Goal: Transaction & Acquisition: Obtain resource

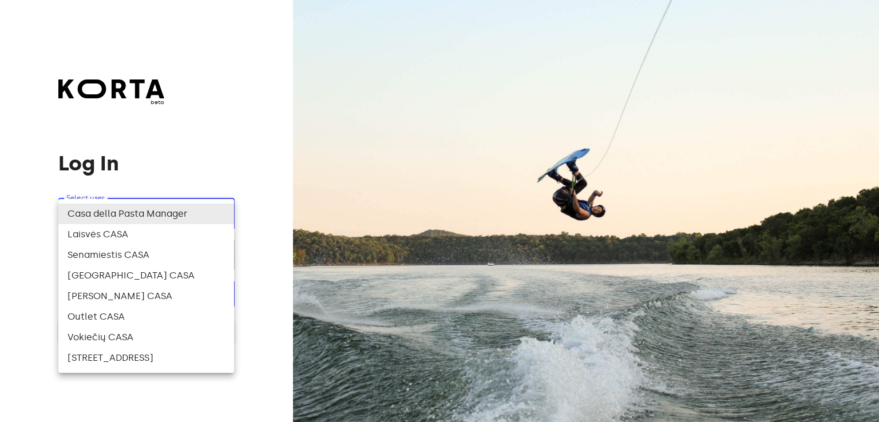
click at [213, 216] on body "beta Log In Select user ​ ​ ​ Log In Log In with e-mail Need an Account? Create…" at bounding box center [439, 211] width 879 height 422
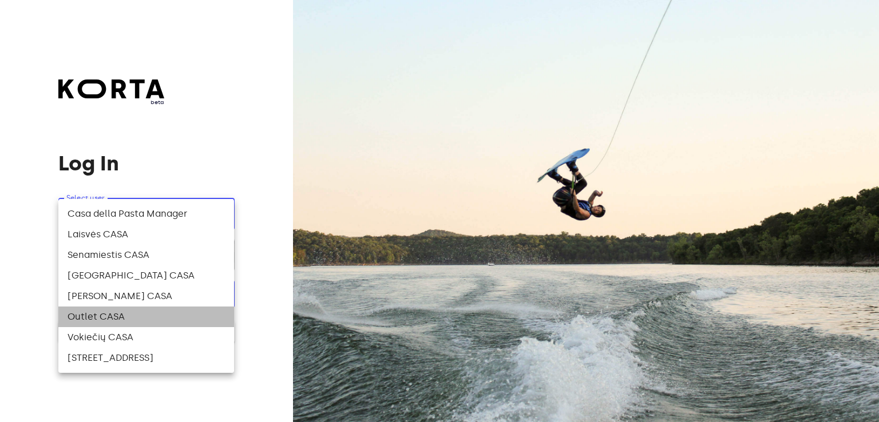
click at [121, 315] on li "Outlet CASA" at bounding box center [146, 317] width 176 height 21
type input "83"
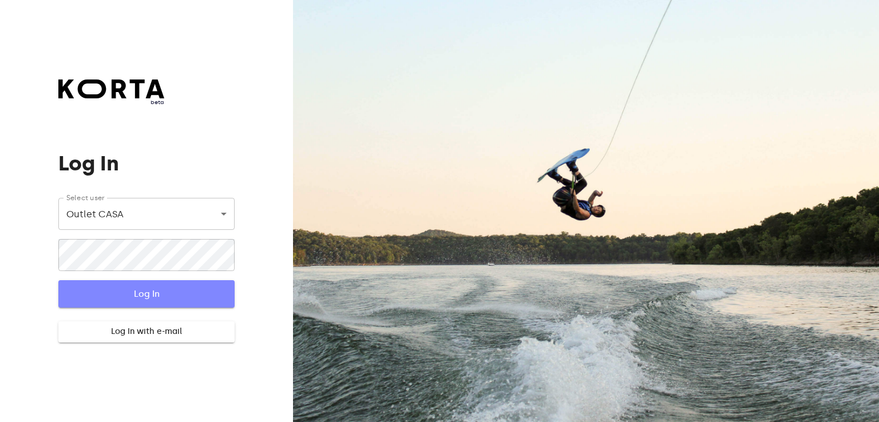
click at [155, 290] on span "Log In" at bounding box center [146, 294] width 139 height 15
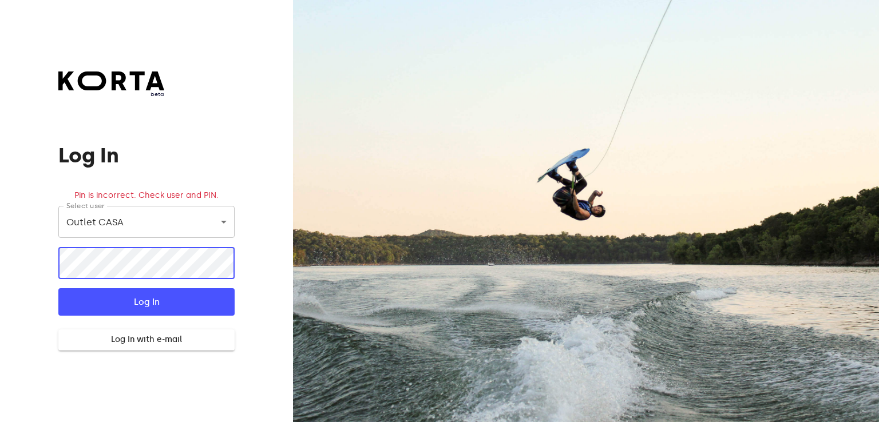
click at [58, 288] on button "Log In" at bounding box center [146, 301] width 176 height 27
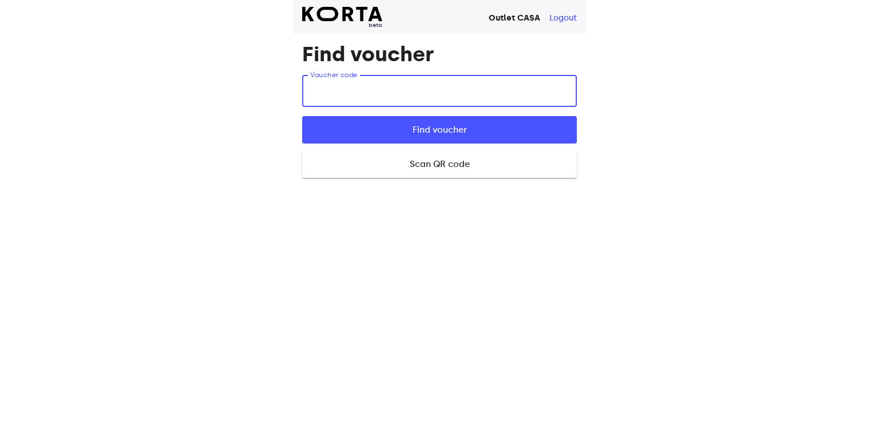
click at [341, 94] on input "text" at bounding box center [439, 91] width 275 height 32
click at [364, 97] on input "text" at bounding box center [439, 91] width 275 height 32
type input "o"
click at [428, 92] on input "text" at bounding box center [439, 91] width 275 height 32
type input "a9Y5b"
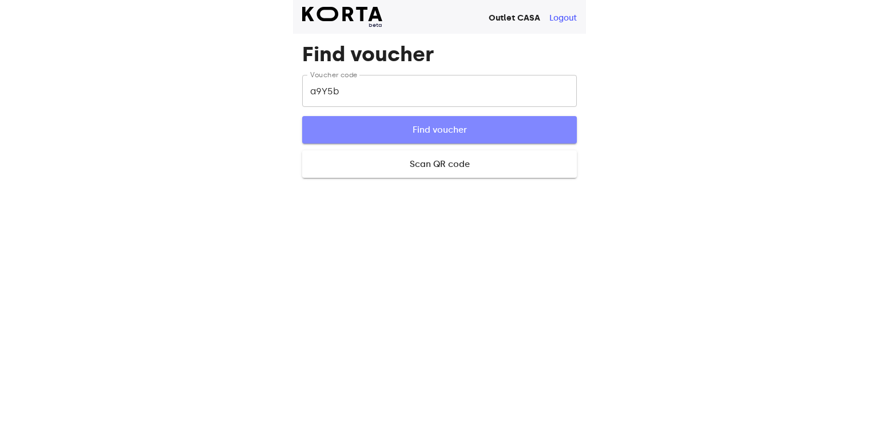
click at [444, 126] on span "Find voucher" at bounding box center [439, 129] width 238 height 15
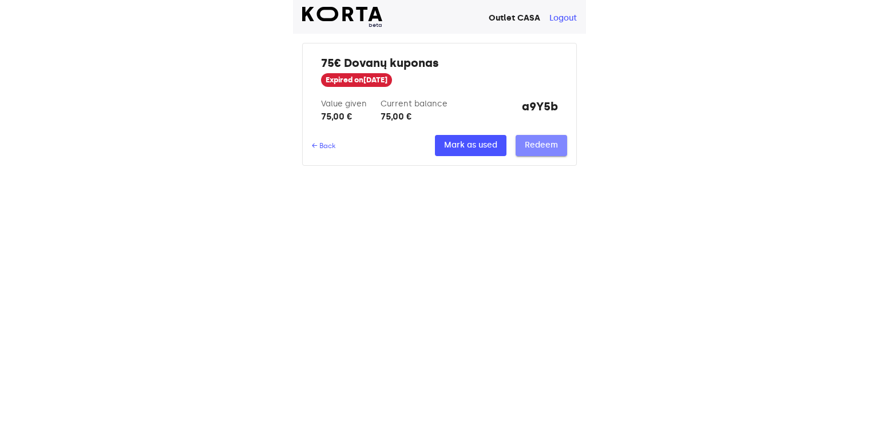
click at [540, 145] on span "Redeem" at bounding box center [541, 145] width 33 height 14
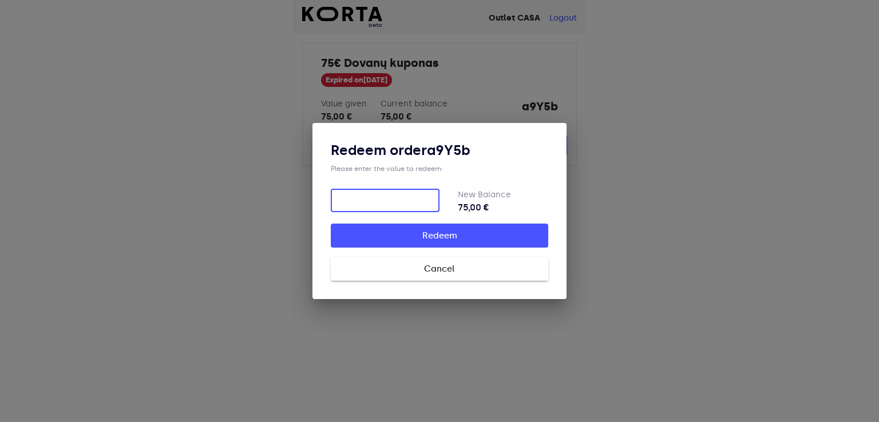
click at [370, 204] on input "number" at bounding box center [385, 200] width 109 height 23
type input "75"
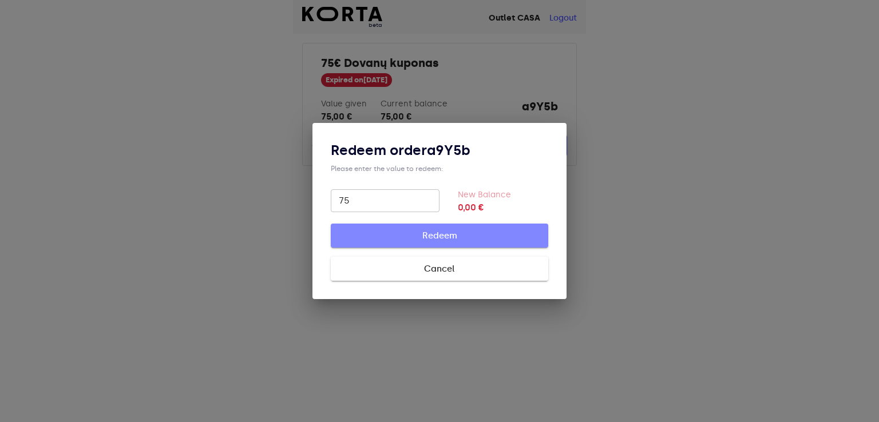
click at [444, 232] on span "Redeem" at bounding box center [439, 235] width 181 height 15
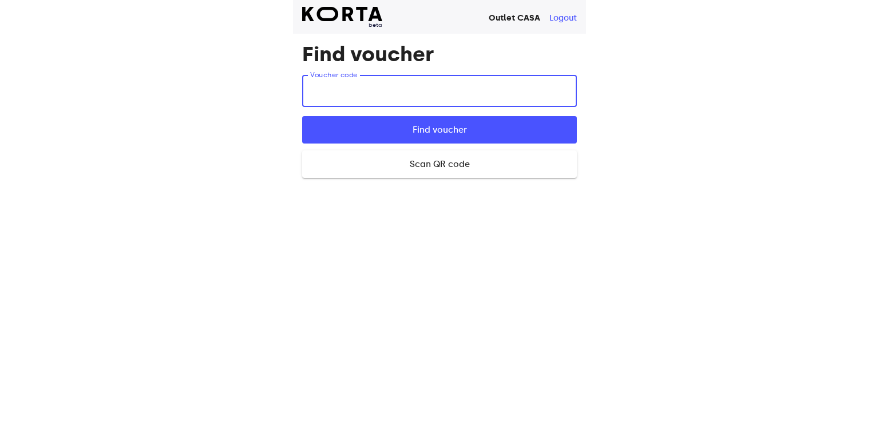
click at [366, 84] on input "text" at bounding box center [439, 91] width 275 height 32
type input "a9Y5b"
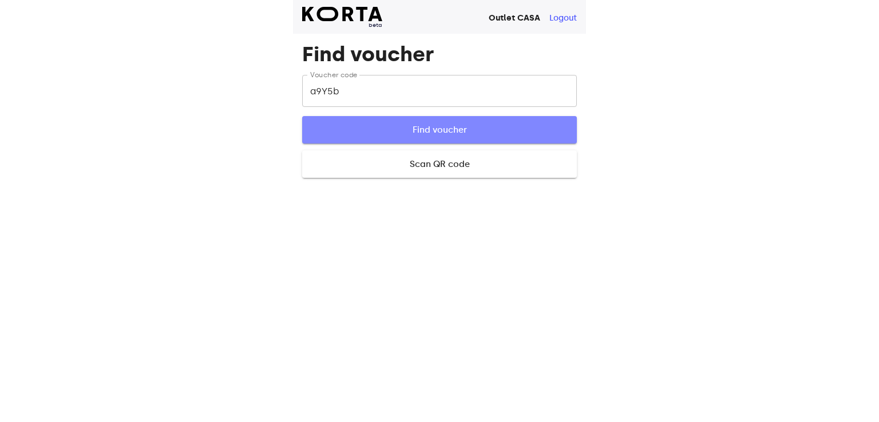
click at [400, 129] on span "Find voucher" at bounding box center [439, 129] width 238 height 15
